Goal: Check status: Check status

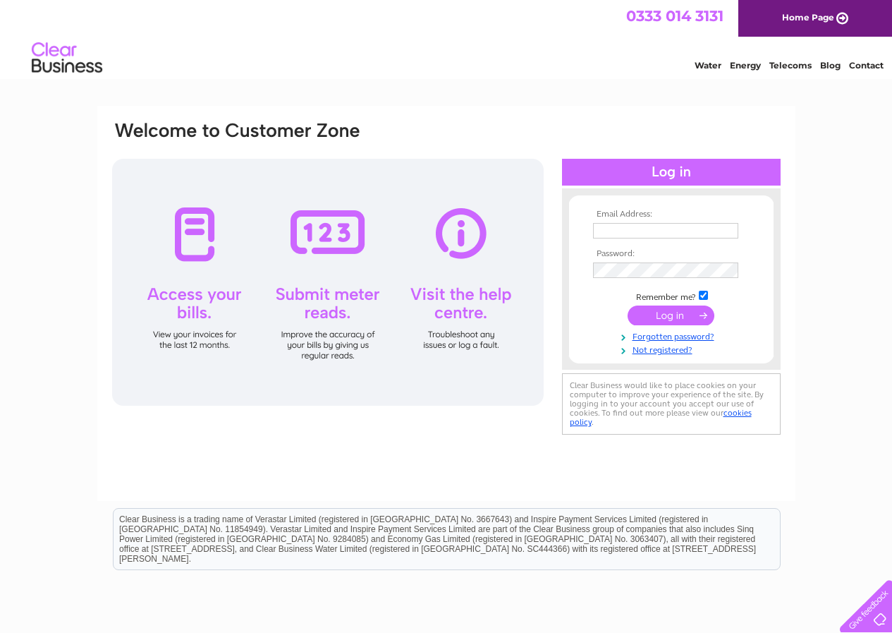
type input "[EMAIL_ADDRESS][DOMAIN_NAME]"
click at [645, 312] on input "submit" at bounding box center [671, 315] width 87 height 20
click at [661, 317] on input "submit" at bounding box center [671, 315] width 87 height 20
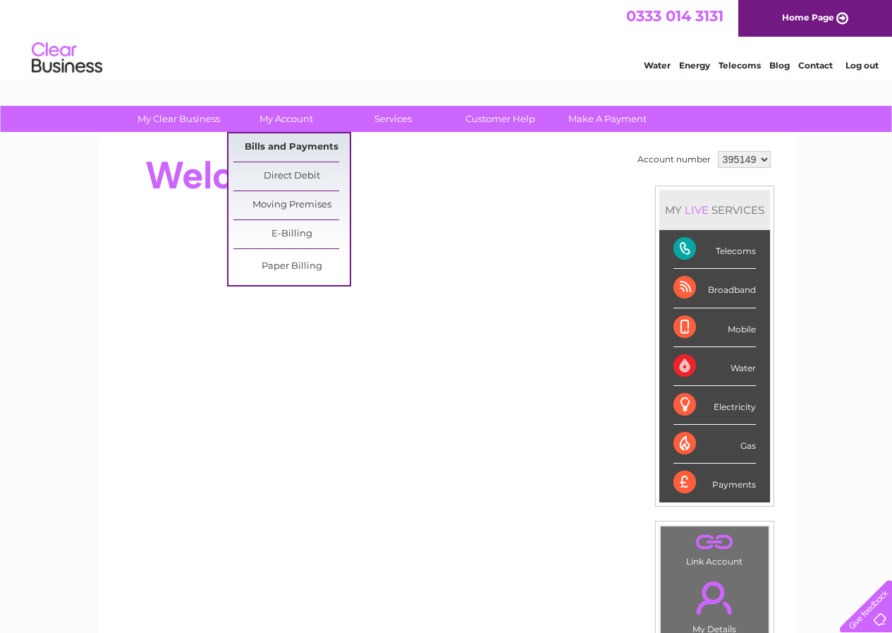
click at [294, 147] on link "Bills and Payments" at bounding box center [291, 147] width 116 height 28
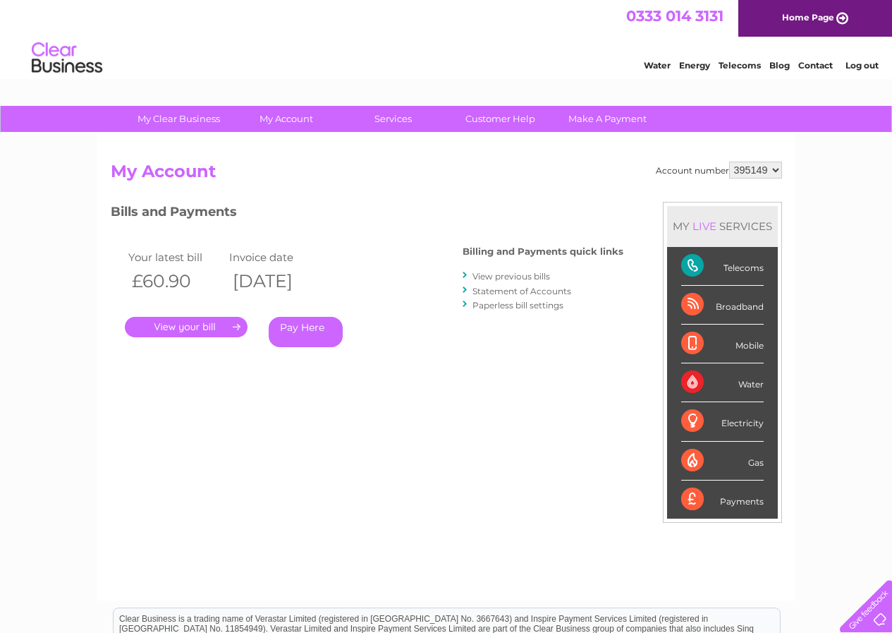
click at [210, 324] on link "." at bounding box center [186, 327] width 123 height 20
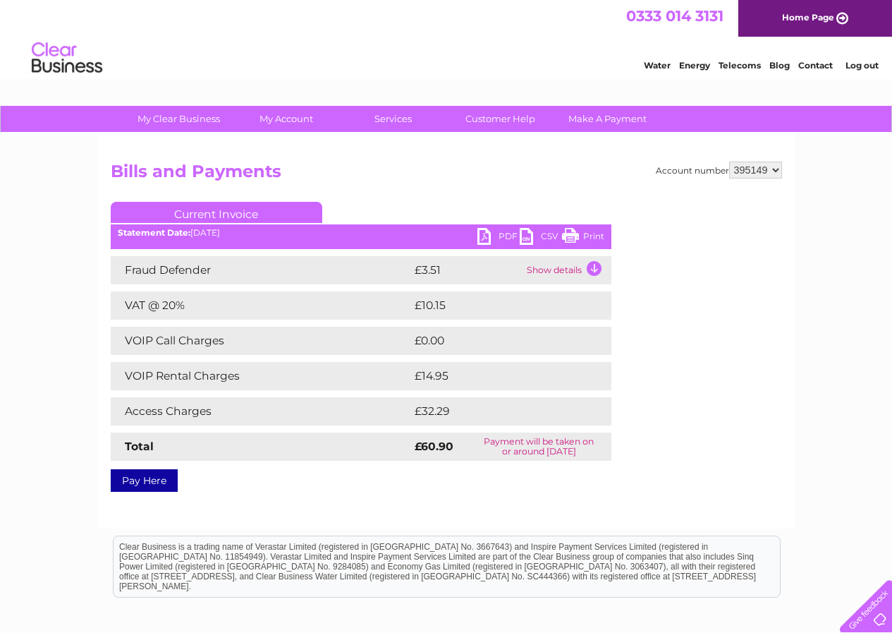
click at [494, 238] on link "PDF" at bounding box center [498, 238] width 42 height 20
click at [863, 65] on link "Log out" at bounding box center [862, 65] width 33 height 11
